Goal: Find specific page/section: Find specific page/section

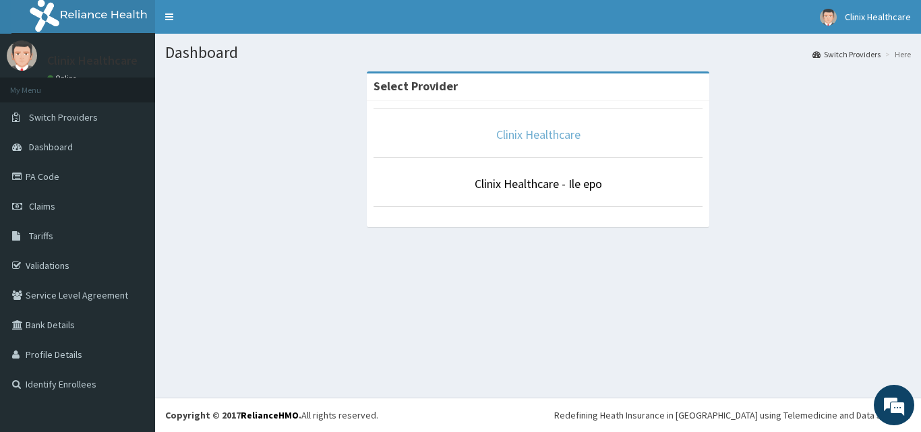
click at [523, 133] on link "Clinix Healthcare" at bounding box center [538, 135] width 84 height 16
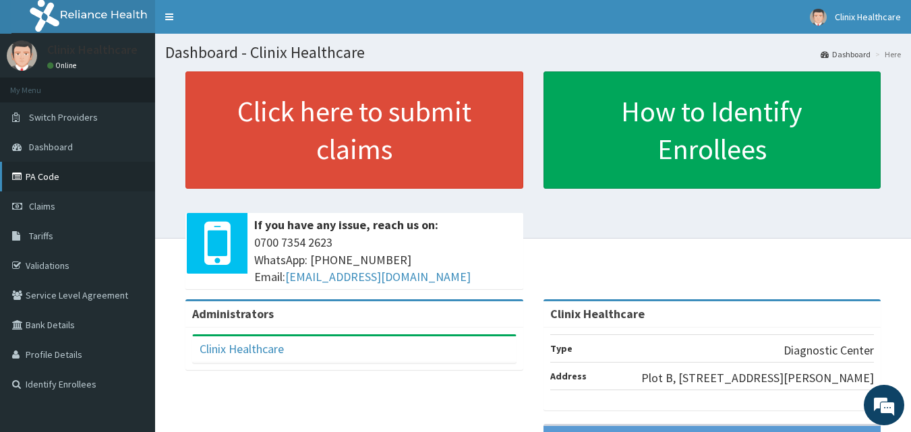
click at [33, 175] on link "PA Code" at bounding box center [77, 177] width 155 height 30
